Goal: Navigation & Orientation: Find specific page/section

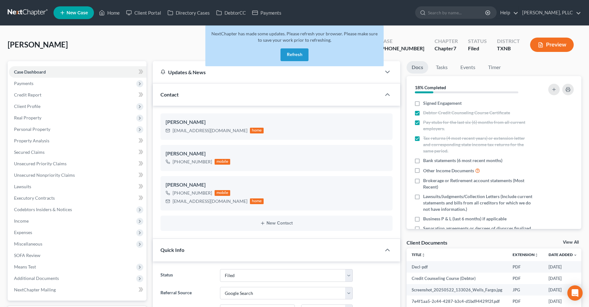
select select "10"
select select "4"
click at [292, 48] on button "Refresh" at bounding box center [294, 54] width 28 height 13
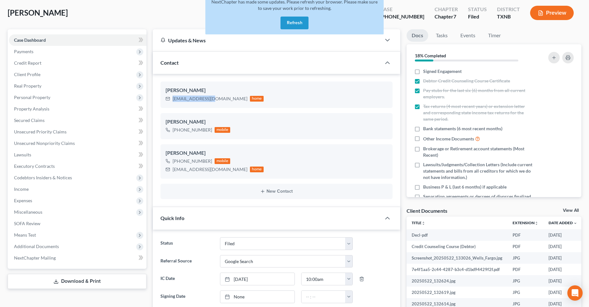
scroll to position [908, 0]
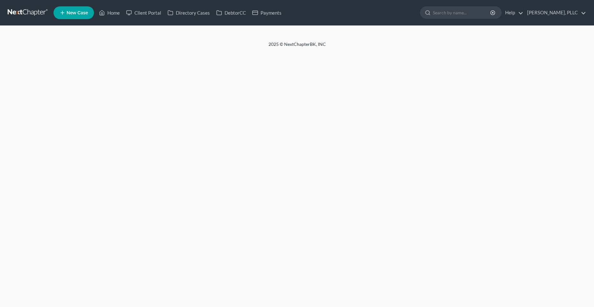
select select "4"
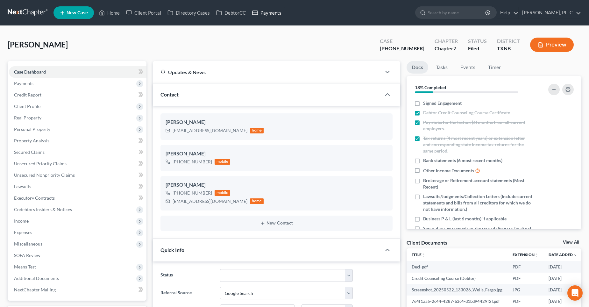
click at [273, 12] on link "Payments" at bounding box center [267, 12] width 36 height 11
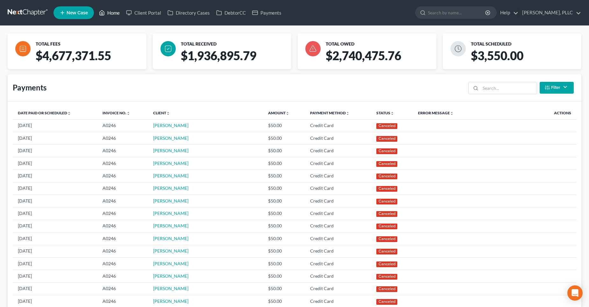
click at [112, 14] on link "Home" at bounding box center [109, 12] width 27 height 11
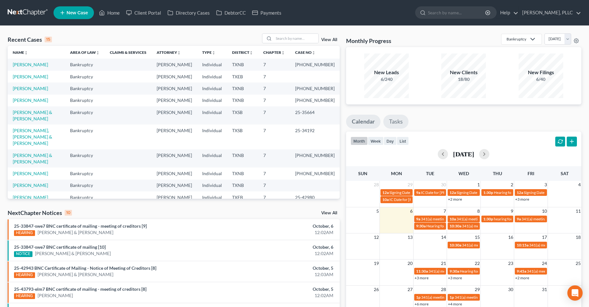
click at [389, 120] on link "Tasks" at bounding box center [395, 122] width 25 height 14
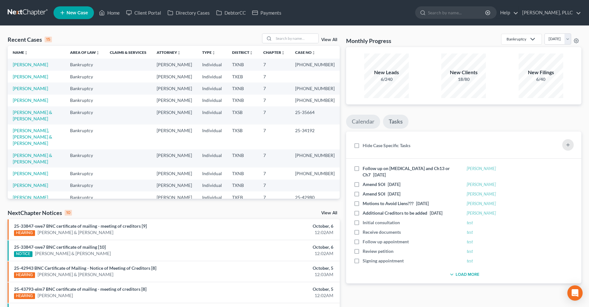
click at [368, 127] on link "Calendar" at bounding box center [363, 122] width 34 height 14
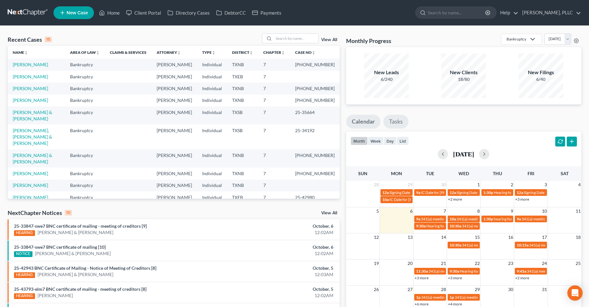
click at [397, 120] on link "Tasks" at bounding box center [395, 122] width 25 height 14
